Goal: Information Seeking & Learning: Learn about a topic

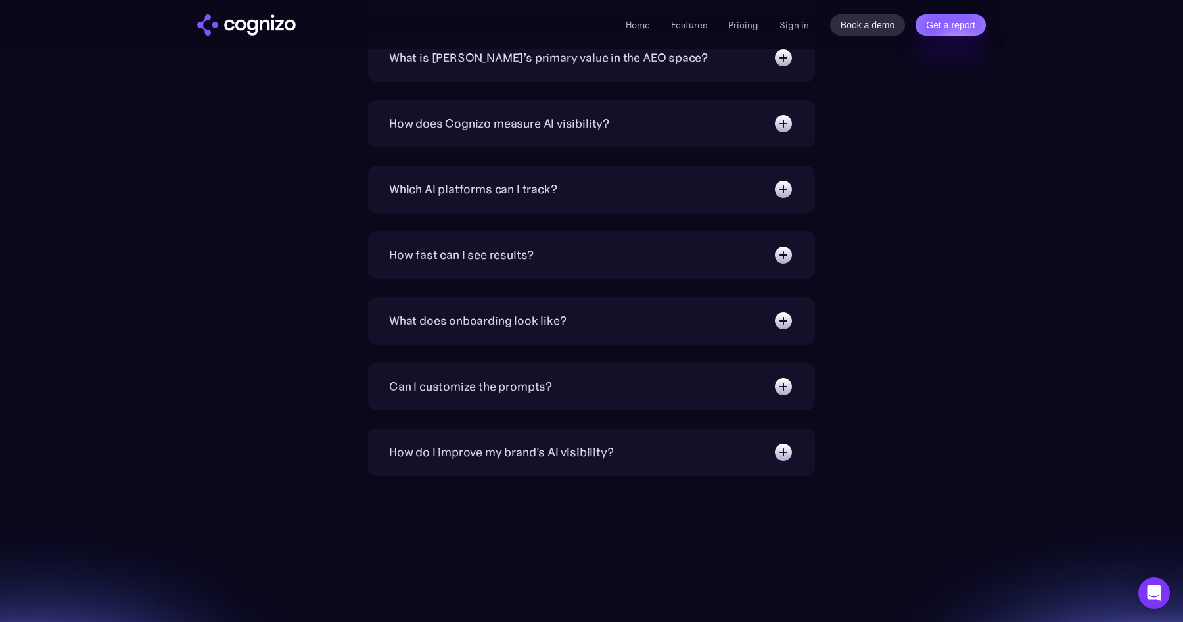
scroll to position [4542, 0]
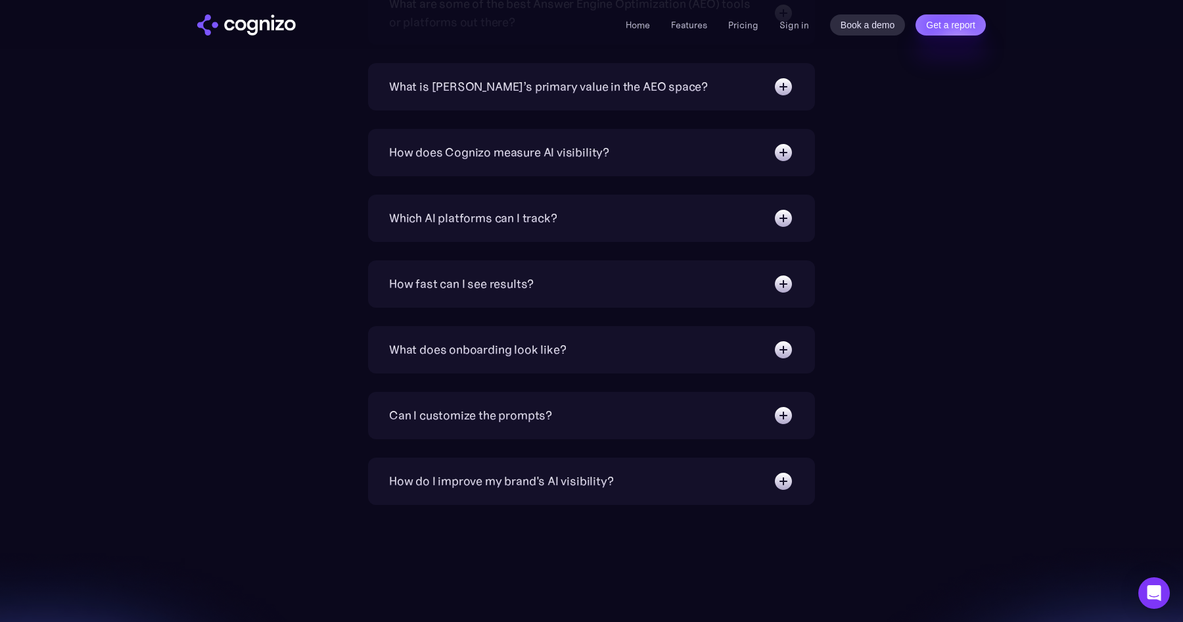
click at [793, 225] on img at bounding box center [783, 218] width 21 height 21
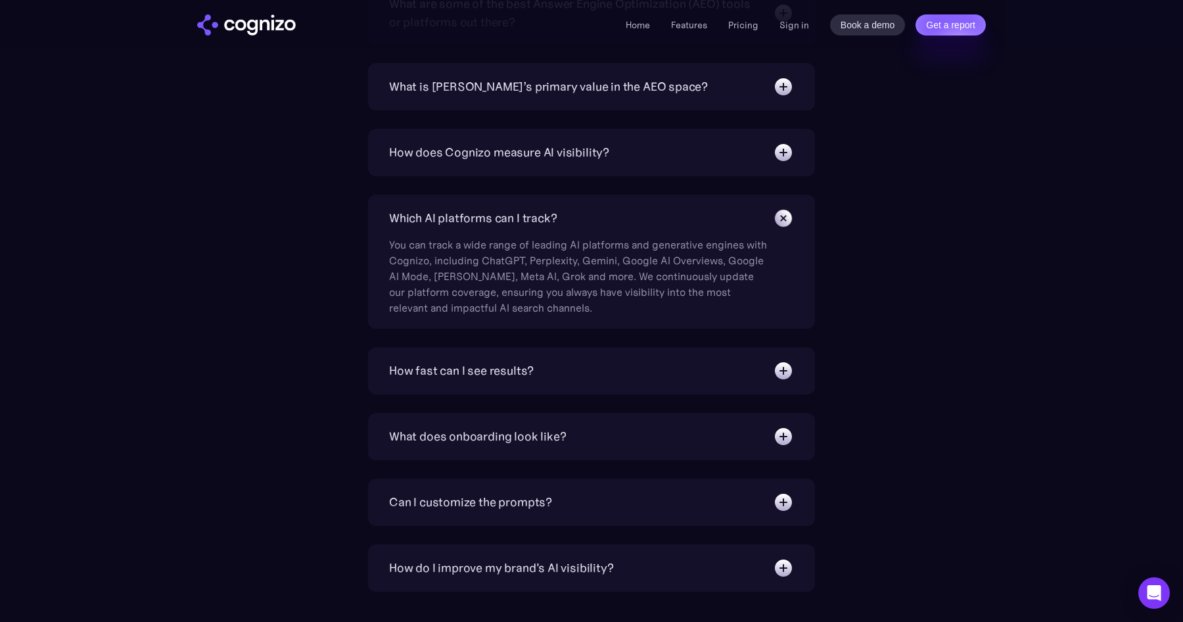
click at [786, 219] on img at bounding box center [784, 218] width 30 height 30
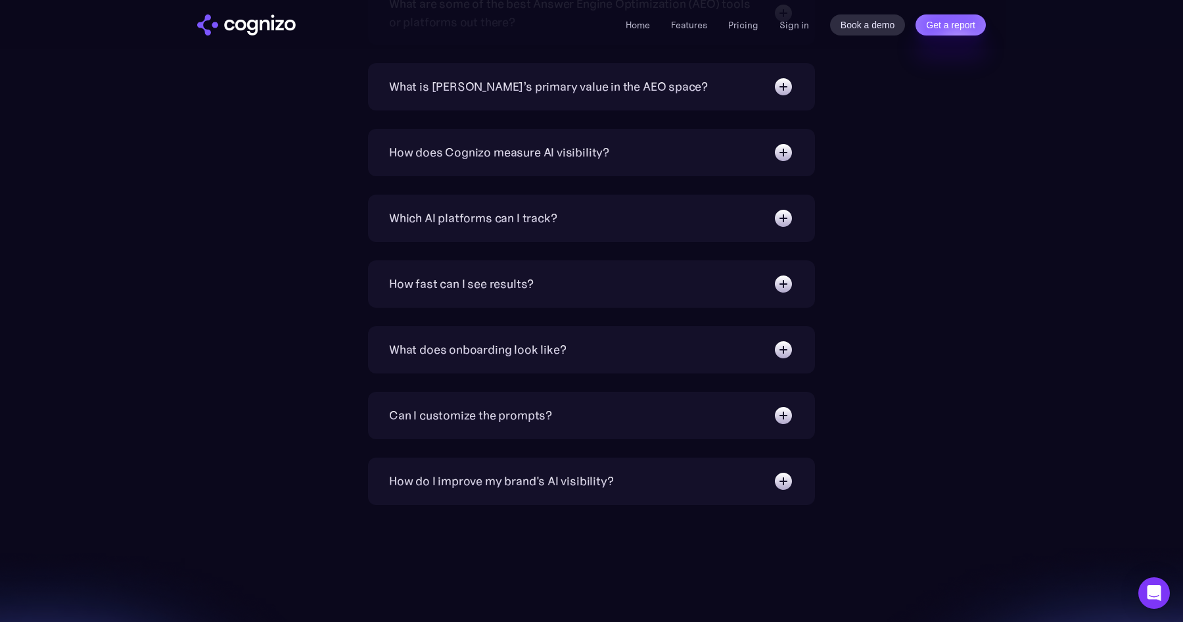
click at [782, 147] on img at bounding box center [783, 152] width 21 height 21
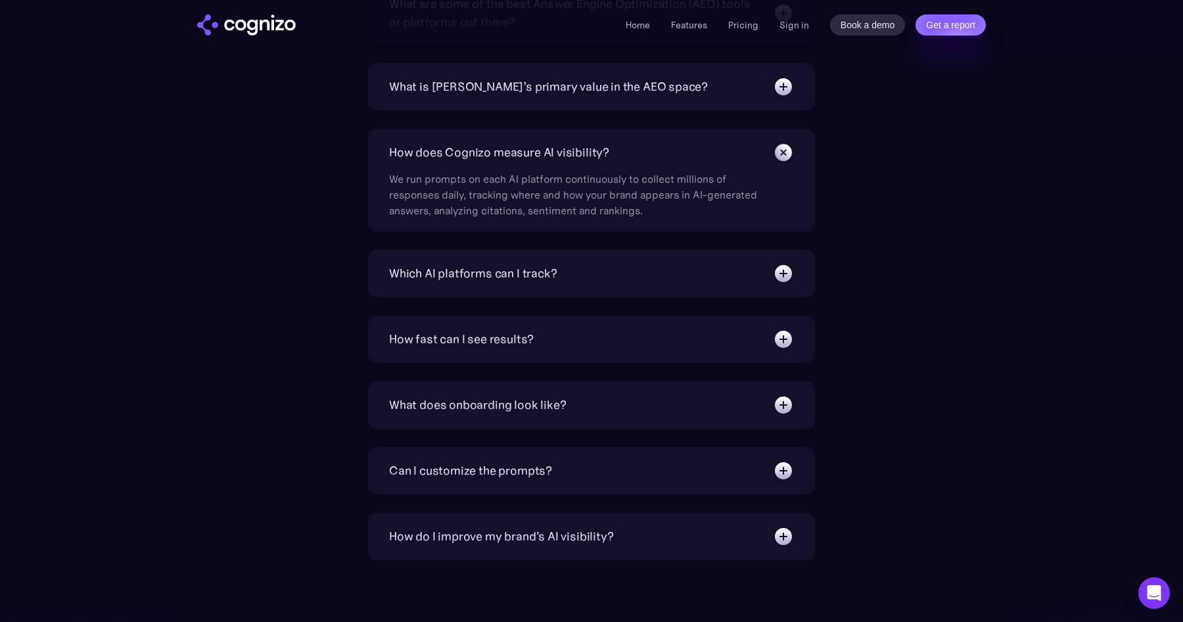
click at [782, 147] on img at bounding box center [784, 152] width 30 height 30
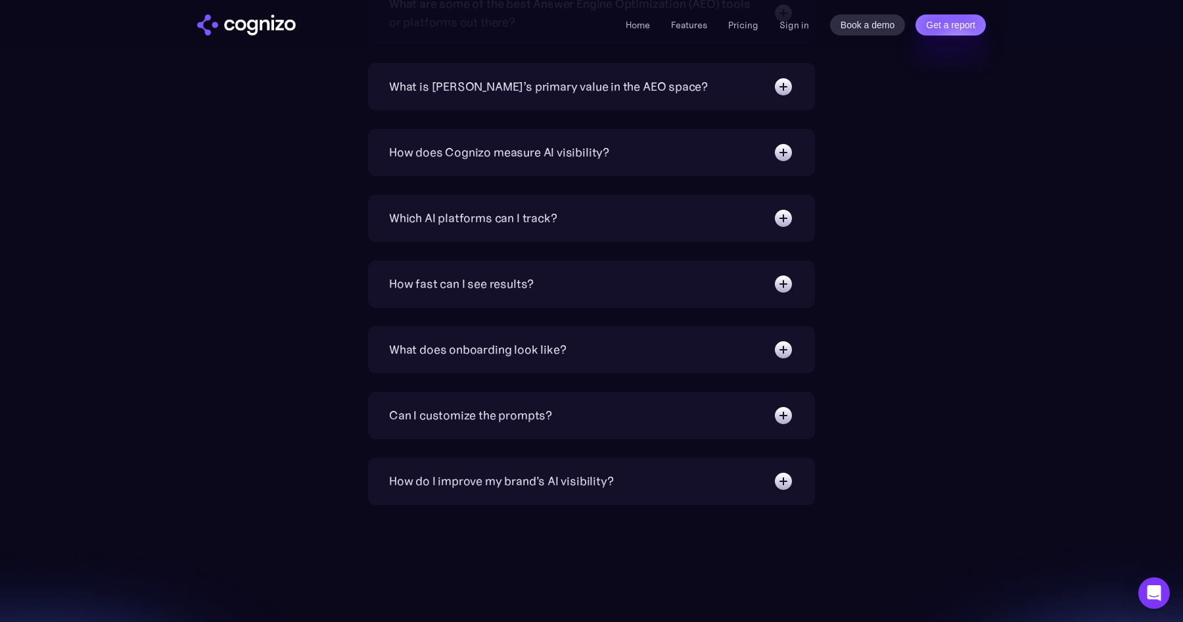
click at [788, 89] on img at bounding box center [783, 86] width 21 height 21
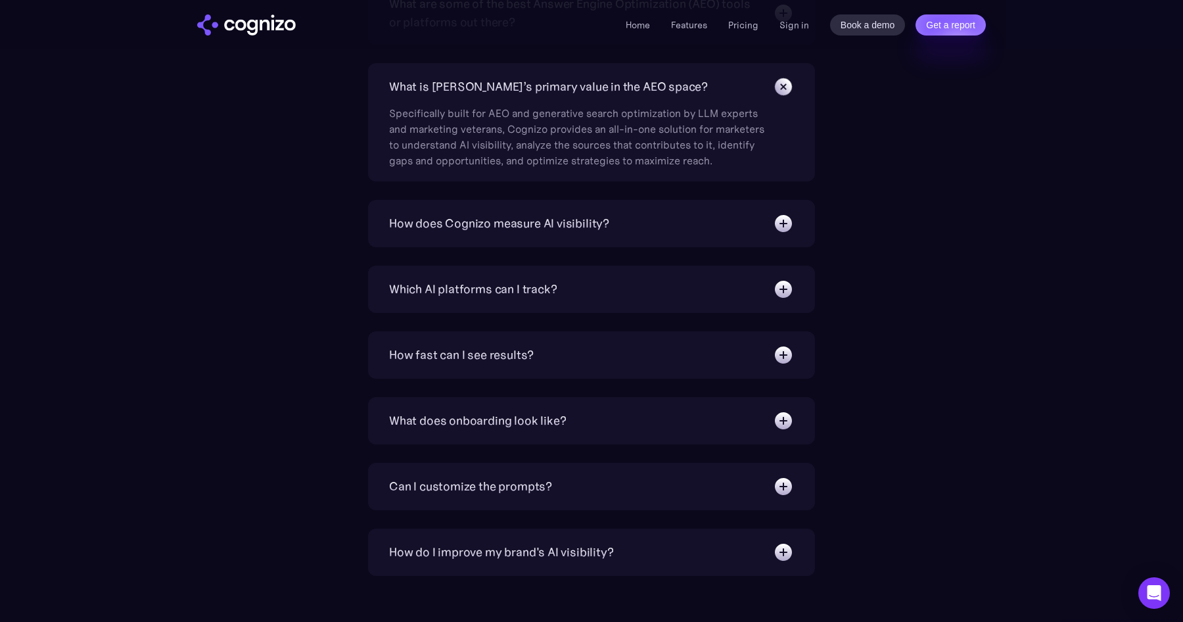
click at [788, 89] on img at bounding box center [784, 87] width 30 height 30
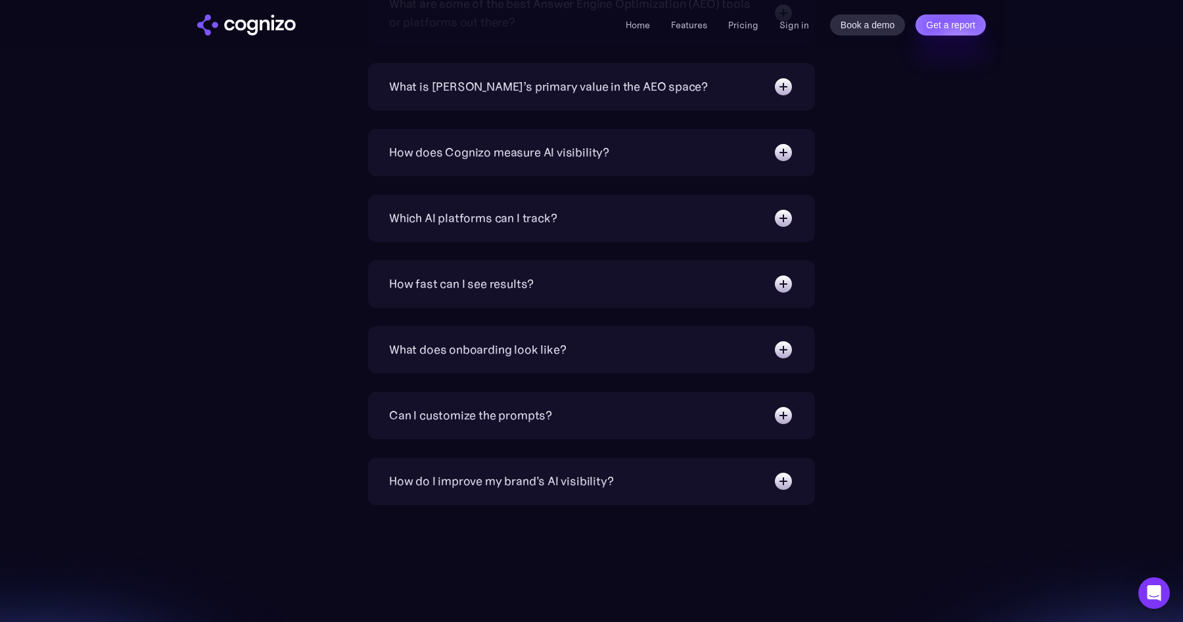
click at [785, 285] on img at bounding box center [783, 283] width 21 height 21
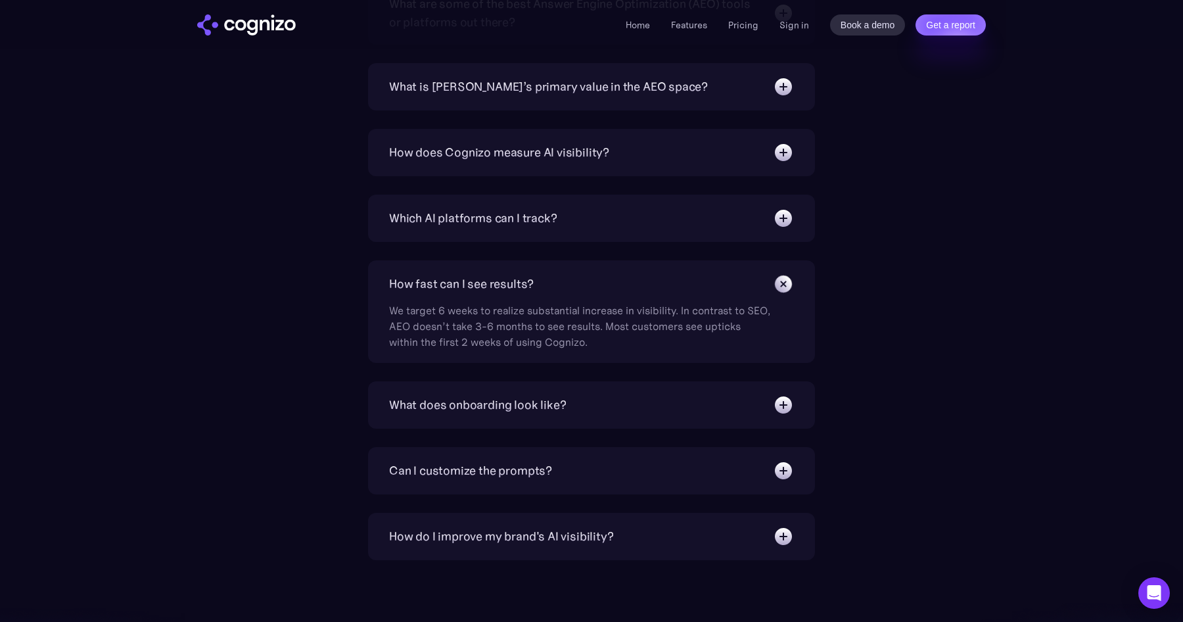
click at [785, 285] on img at bounding box center [784, 284] width 30 height 30
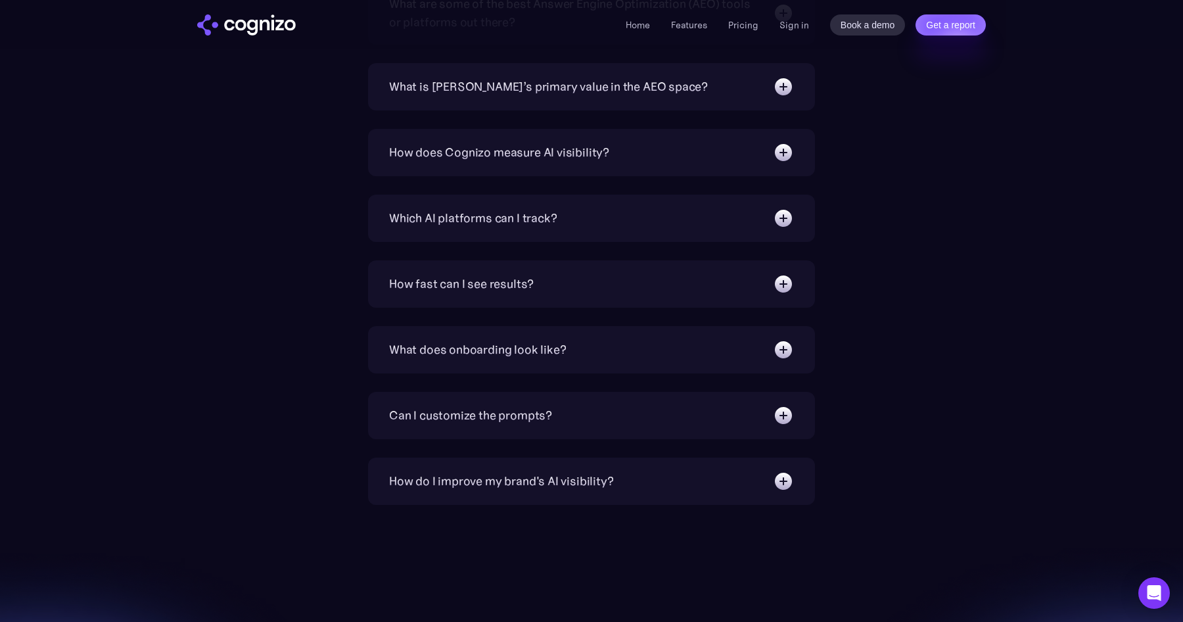
click at [783, 344] on img at bounding box center [783, 349] width 21 height 21
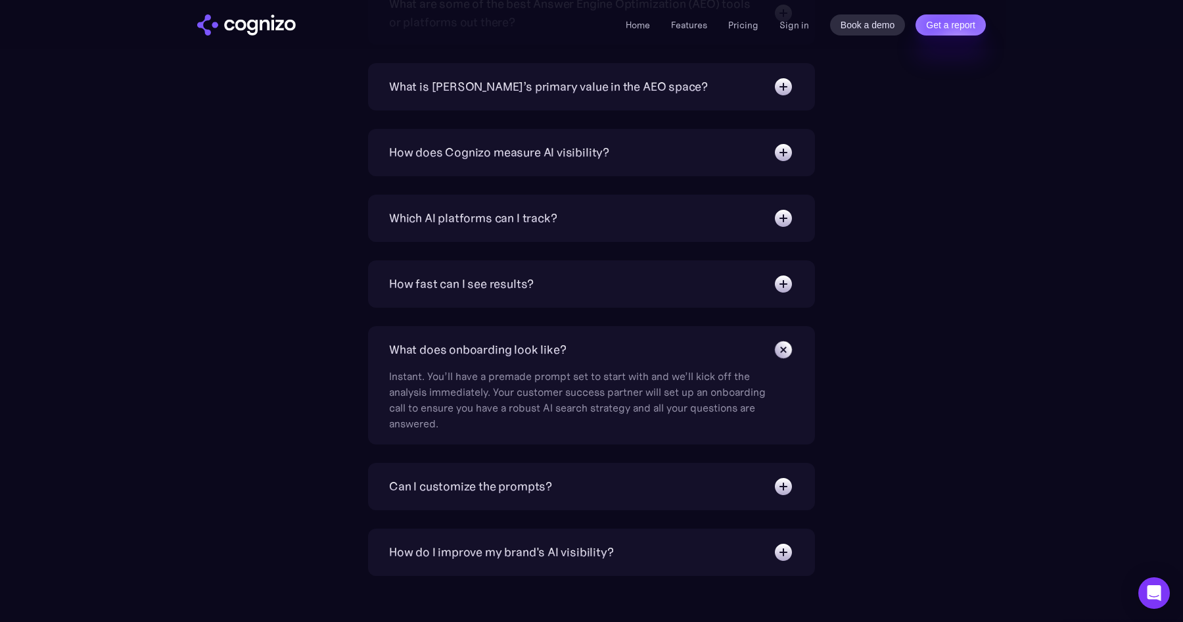
click at [783, 344] on img at bounding box center [784, 350] width 30 height 30
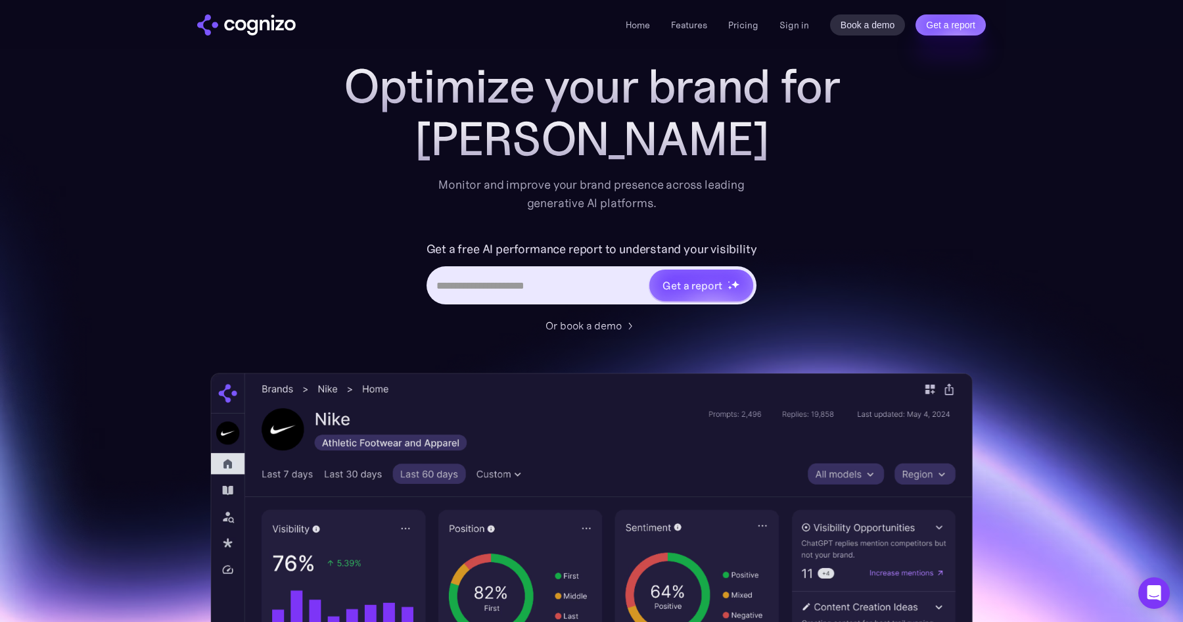
scroll to position [0, 0]
